Goal: Information Seeking & Learning: Find specific page/section

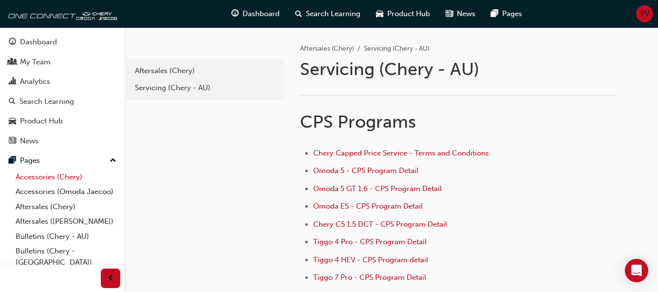
scroll to position [113, 0]
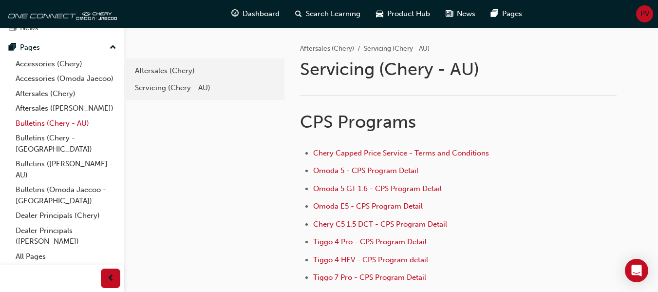
click at [41, 131] on link "Bulletins (Chery - AU)" at bounding box center [66, 123] width 109 height 15
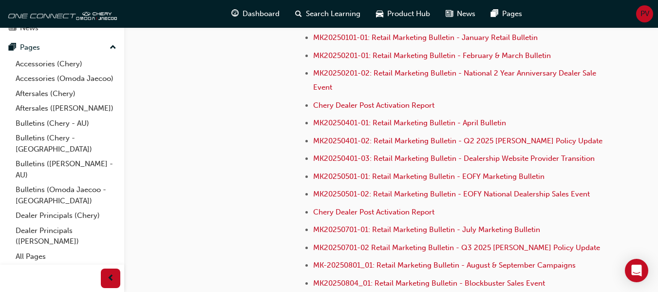
scroll to position [2903, 0]
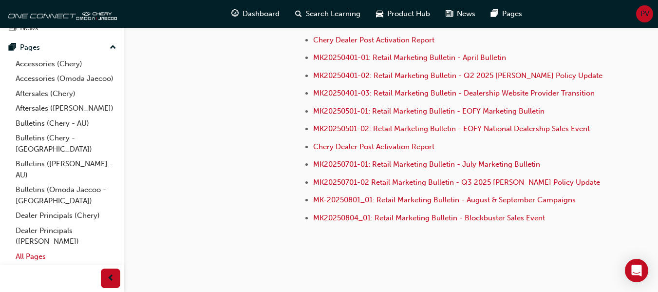
click at [38, 255] on link "All Pages" at bounding box center [66, 256] width 109 height 15
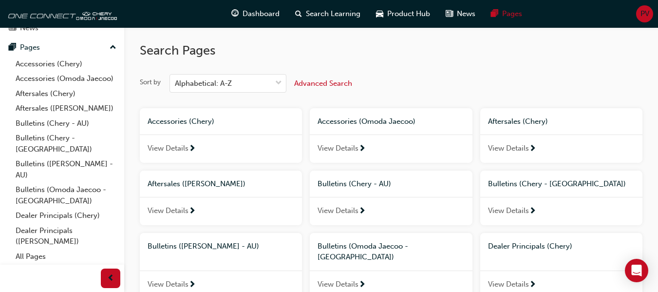
click at [524, 146] on span "View Details" at bounding box center [508, 148] width 41 height 11
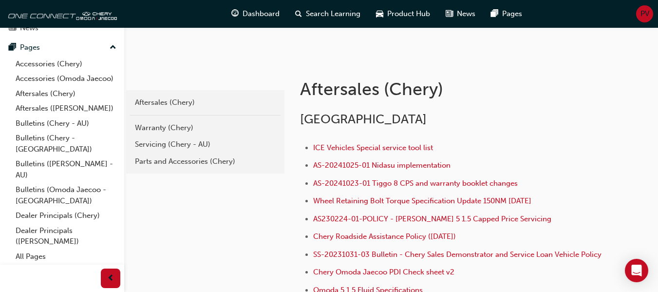
scroll to position [147, 0]
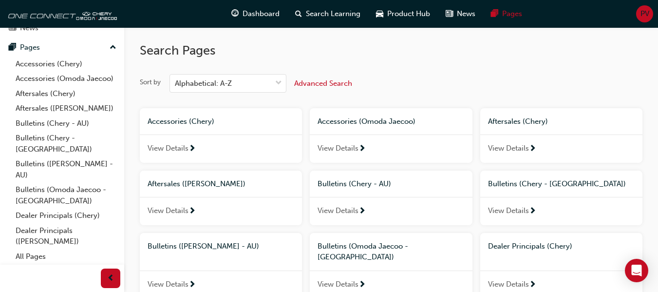
click at [308, 80] on span "Advanced Search" at bounding box center [323, 83] width 58 height 9
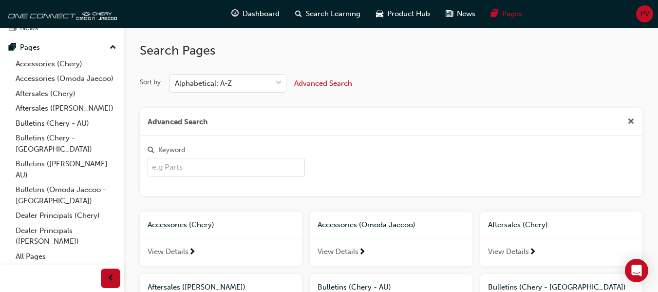
click at [234, 164] on input "Keyword" at bounding box center [226, 167] width 157 height 19
type input "csh"
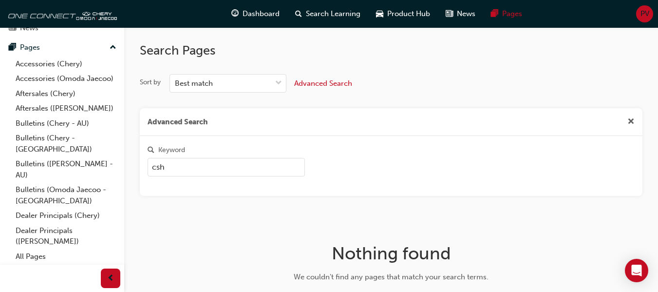
click at [244, 165] on input "csh" at bounding box center [226, 167] width 157 height 19
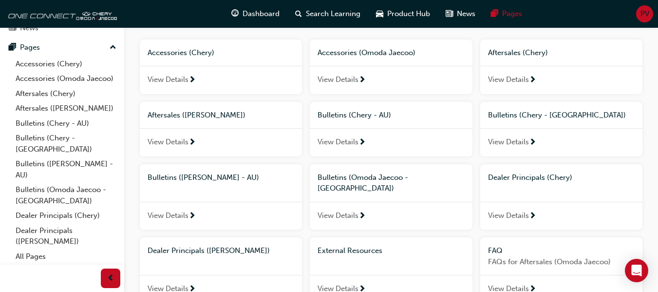
scroll to position [172, 0]
